Goal: Transaction & Acquisition: Purchase product/service

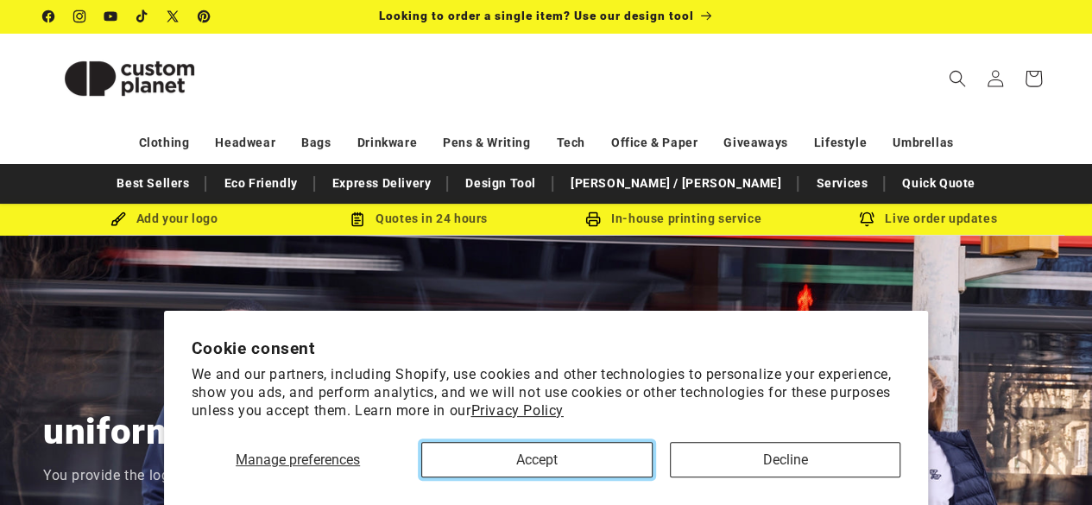
click at [589, 456] on button "Accept" at bounding box center [536, 459] width 231 height 35
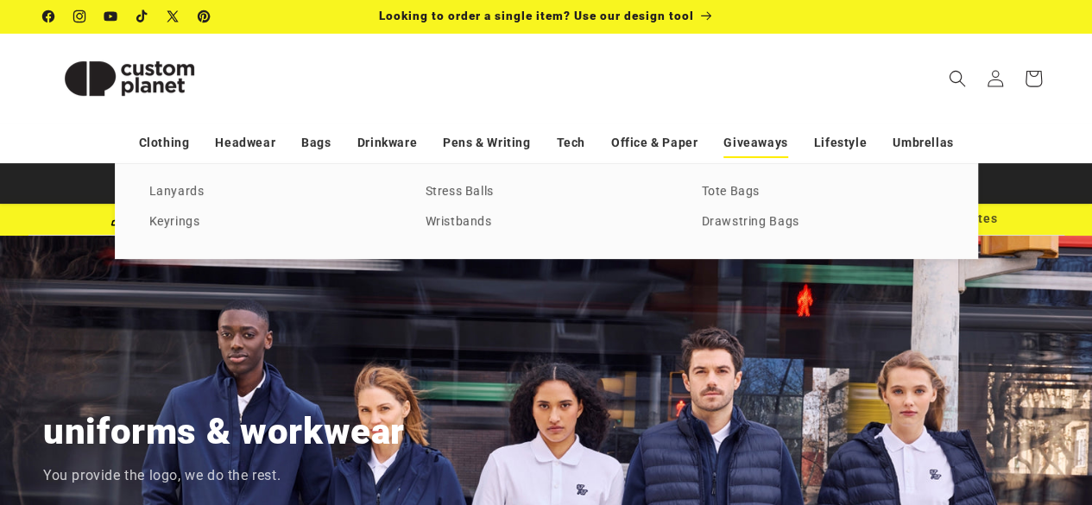
click at [777, 146] on link "Giveaways" at bounding box center [756, 143] width 64 height 30
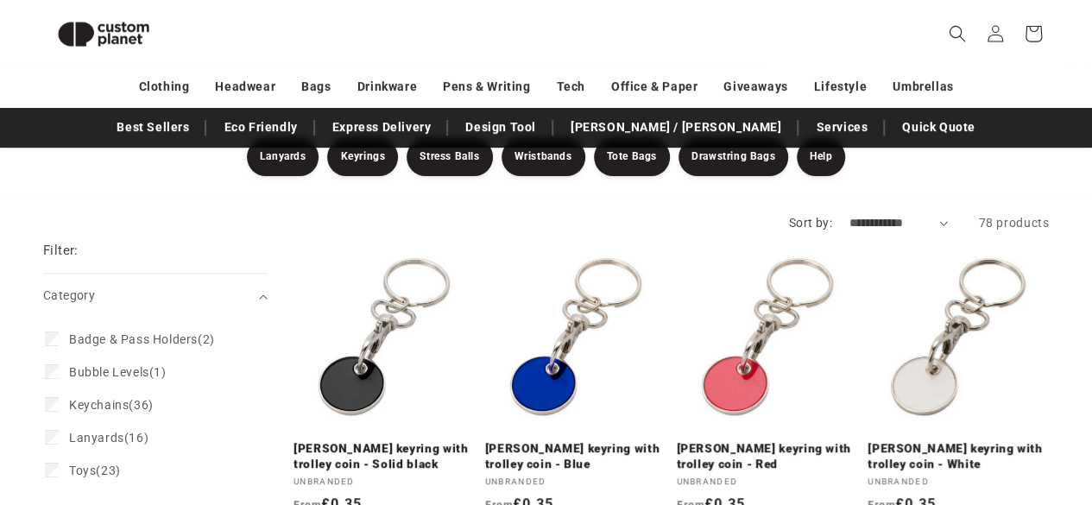
scroll to position [306, 0]
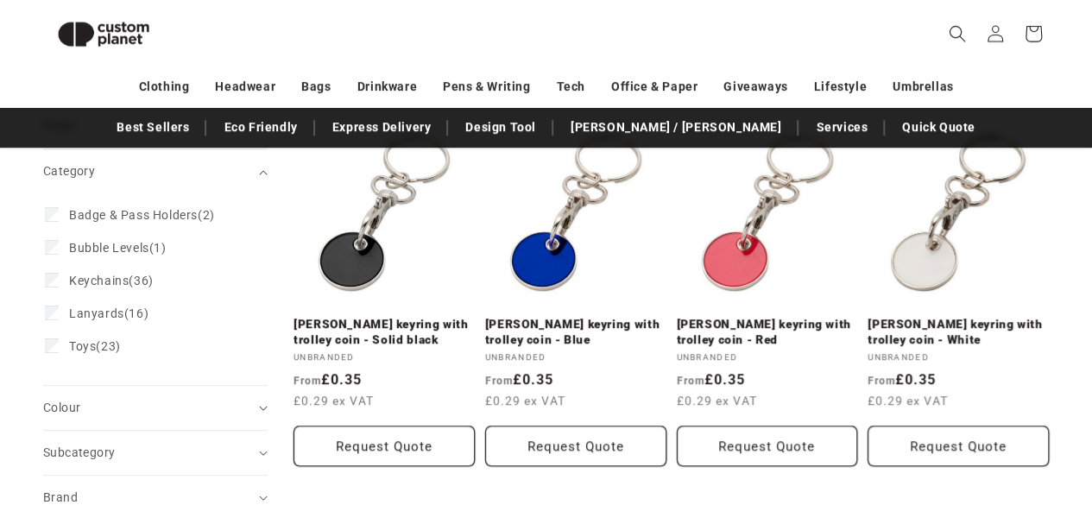
drag, startPoint x: 1104, startPoint y: 39, endPoint x: 1104, endPoint y: 75, distance: 36.3
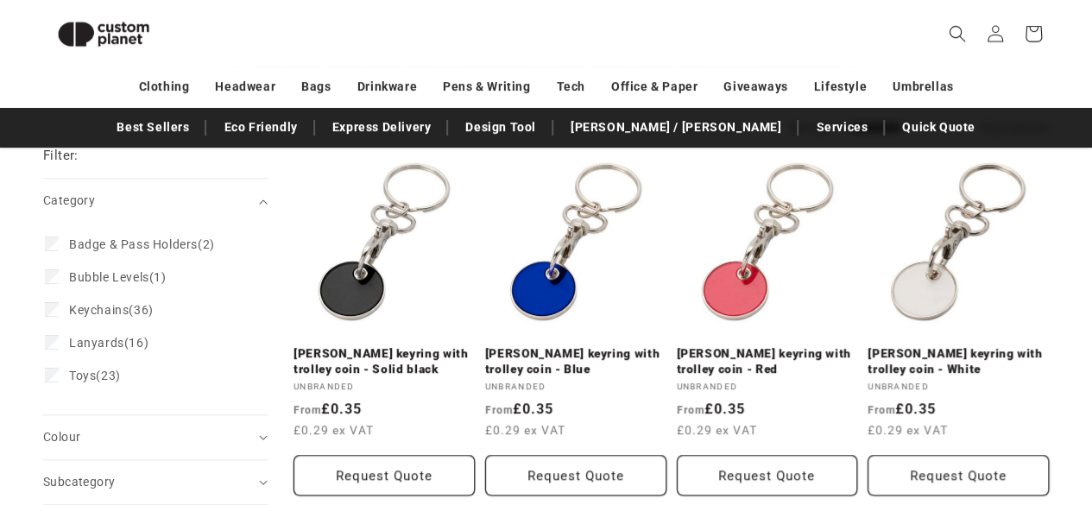
scroll to position [271, 0]
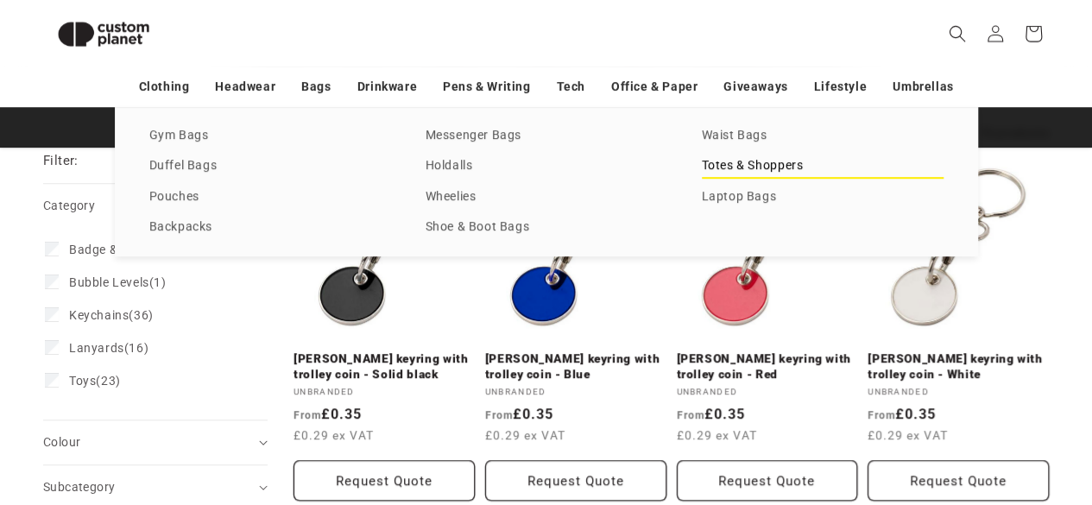
click at [745, 163] on link "Totes & Shoppers" at bounding box center [823, 166] width 242 height 23
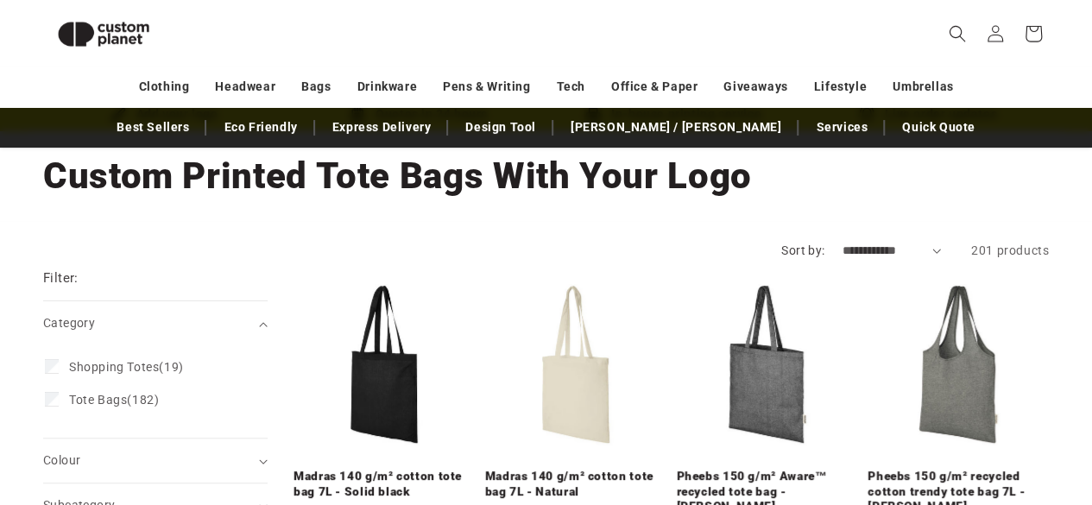
drag, startPoint x: 1093, startPoint y: 48, endPoint x: 1104, endPoint y: 57, distance: 14.2
click at [1092, 57] on html "Skip to content Facebook Instagram YouTube TikTok X (Twitter) Pinterest Looking…" at bounding box center [546, 171] width 1092 height 505
click at [900, 251] on select "**********" at bounding box center [891, 251] width 99 height 18
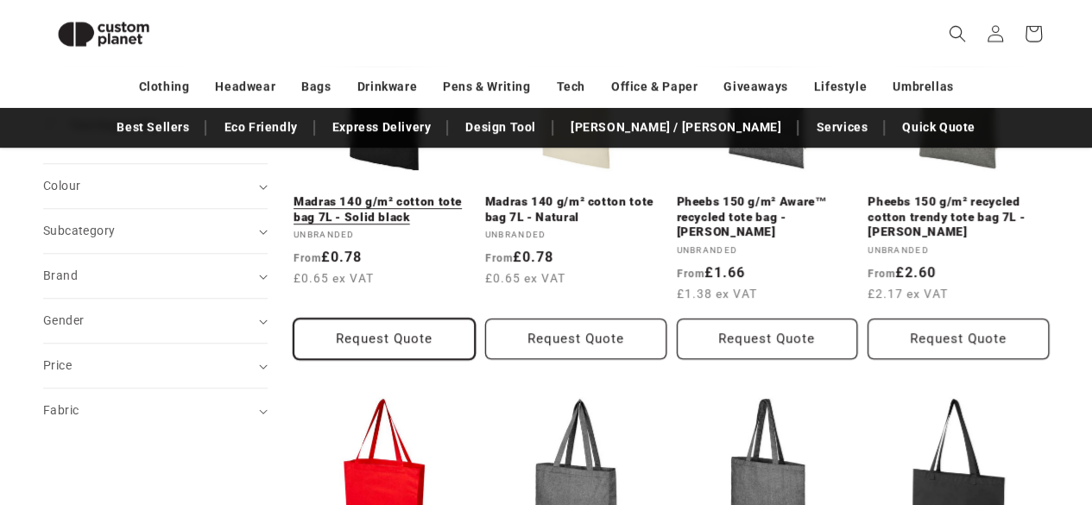
click at [371, 327] on button "Request Quote" at bounding box center [384, 339] width 181 height 41
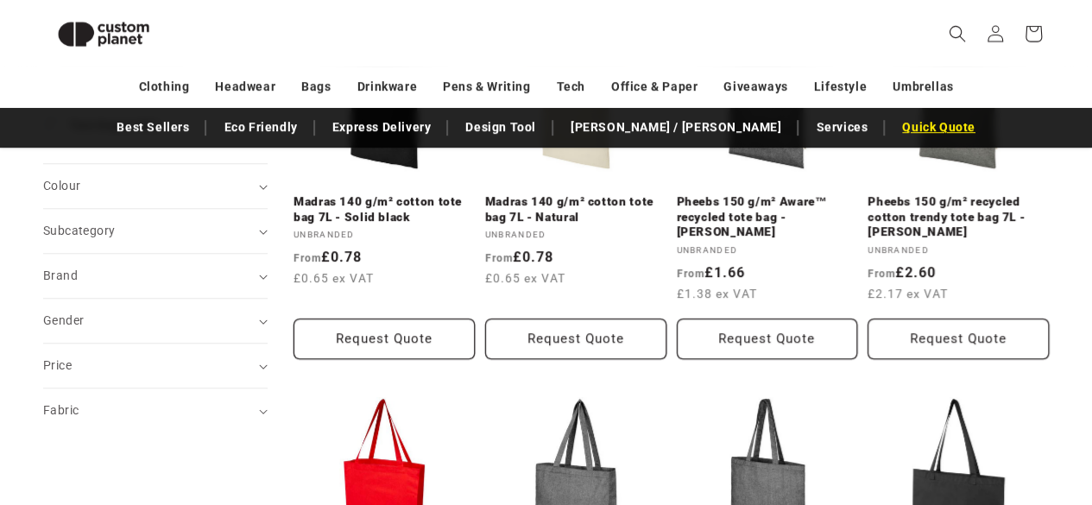
click at [894, 130] on link "Quick Quote" at bounding box center [939, 127] width 91 height 30
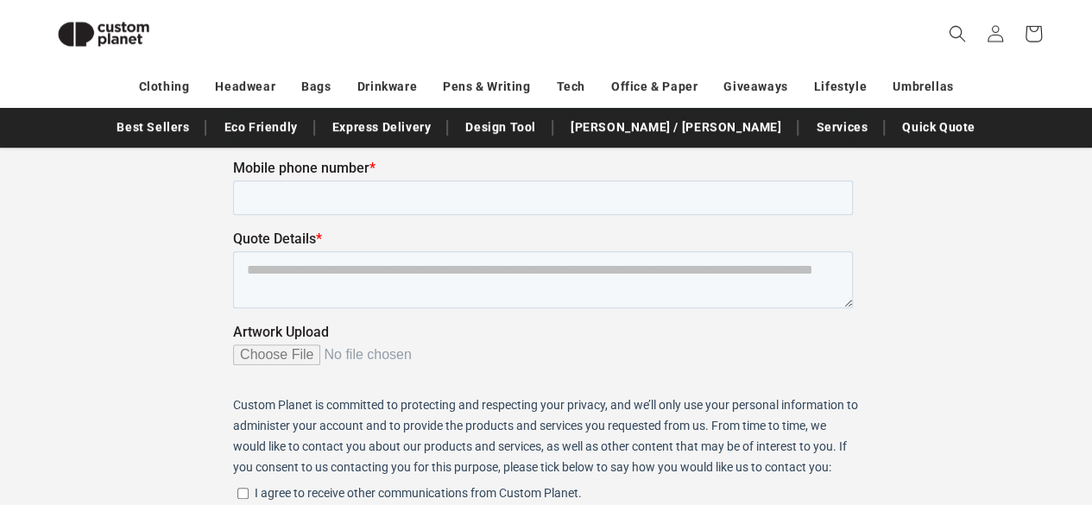
scroll to position [302, 0]
